Goal: Task Accomplishment & Management: Use online tool/utility

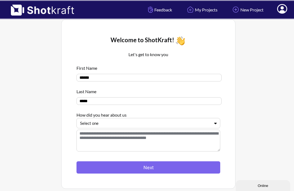
click at [209, 142] on textarea at bounding box center [148, 140] width 144 height 22
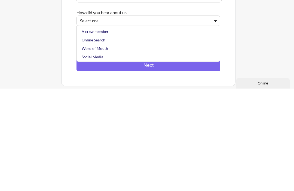
click at [84, 129] on div "A crew member" at bounding box center [150, 133] width 138 height 8
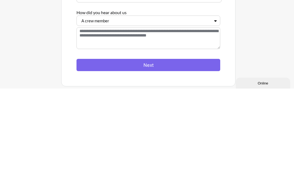
scroll to position [44, 0]
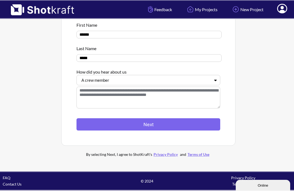
click at [89, 96] on textarea at bounding box center [148, 98] width 144 height 22
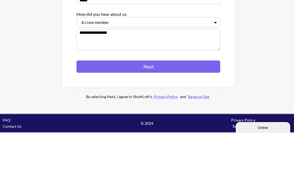
type textarea "**********"
click at [94, 118] on button "Next" at bounding box center [148, 124] width 144 height 12
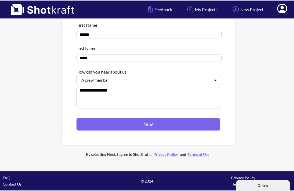
click at [210, 125] on button "Next" at bounding box center [148, 124] width 144 height 12
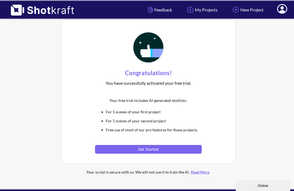
click at [195, 151] on button "Get Started" at bounding box center [148, 149] width 106 height 9
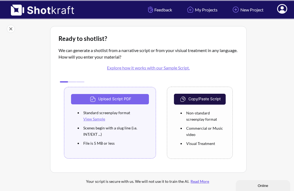
click at [85, 108] on li "Standard screenplay format View Sample" at bounding box center [115, 115] width 67 height 15
click at [93, 100] on img at bounding box center [94, 99] width 10 height 8
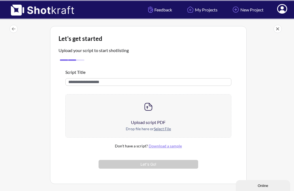
click at [163, 109] on div at bounding box center [148, 106] width 165 height 24
click at [166, 133] on div "Drop file here or Select File" at bounding box center [148, 131] width 165 height 12
click at [175, 148] on link "Download a sample" at bounding box center [165, 145] width 33 height 5
click at [229, 81] on input "text" at bounding box center [148, 82] width 166 height 8
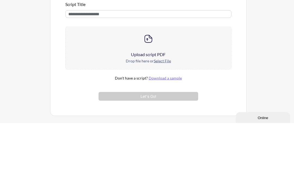
click at [158, 126] on u "Select File" at bounding box center [162, 128] width 17 height 5
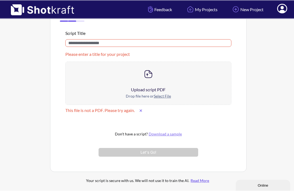
scroll to position [39, 0]
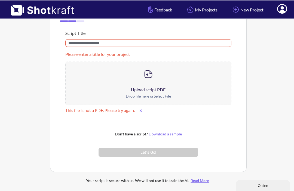
click at [143, 76] on img at bounding box center [148, 74] width 11 height 11
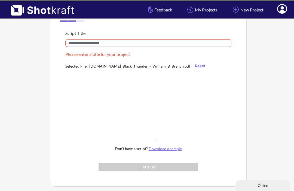
click at [81, 44] on input "text" at bounding box center [148, 43] width 166 height 8
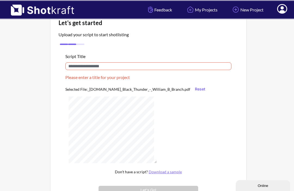
scroll to position [0, 0]
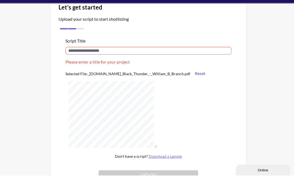
type input "*"
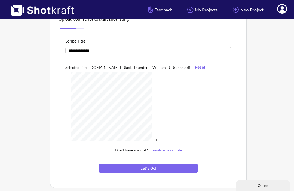
scroll to position [1173, 0]
type input "**********"
click at [193, 172] on button "Let's Go!" at bounding box center [147, 168] width 99 height 9
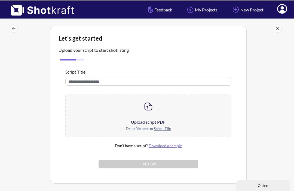
click at [159, 130] on u "Select File" at bounding box center [162, 128] width 17 height 5
